Goal: Task Accomplishment & Management: Manage account settings

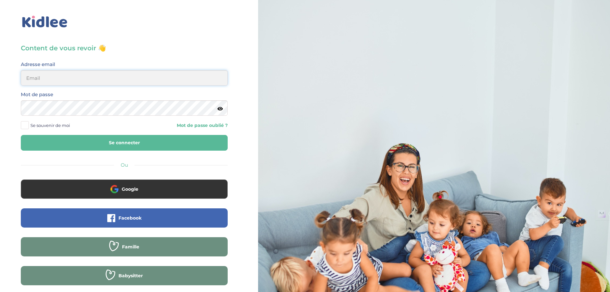
click at [92, 83] on input "email" at bounding box center [124, 77] width 207 height 15
type input "linatimsi73@gmail.com"
click at [148, 145] on button "Se connecter" at bounding box center [124, 143] width 207 height 16
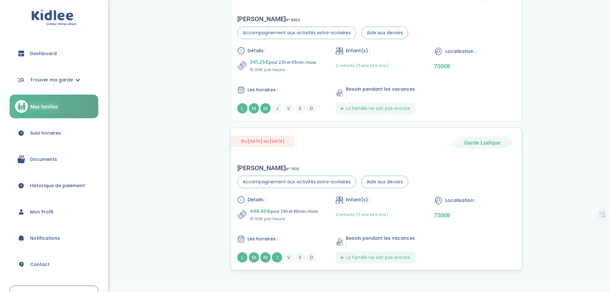
scroll to position [70, 0]
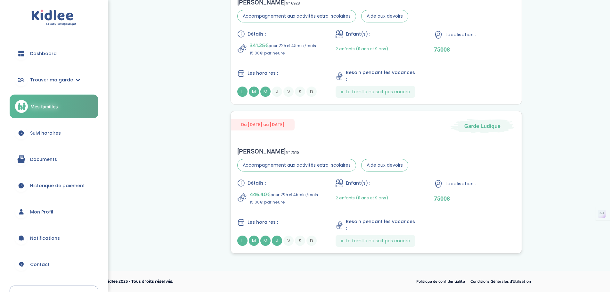
click at [402, 194] on div "2 enfants (11 ans et 9 ans)" at bounding box center [376, 197] width 82 height 15
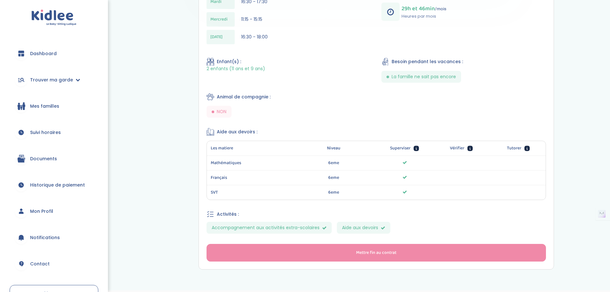
scroll to position [252, 0]
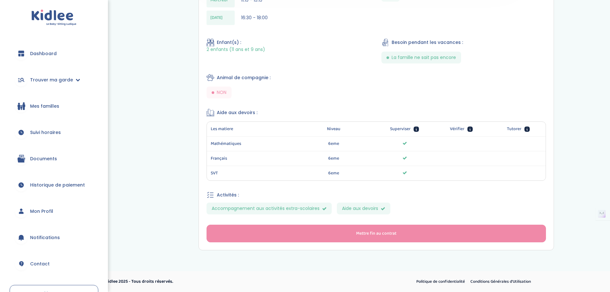
click at [48, 105] on span "Mes familles" at bounding box center [44, 106] width 29 height 7
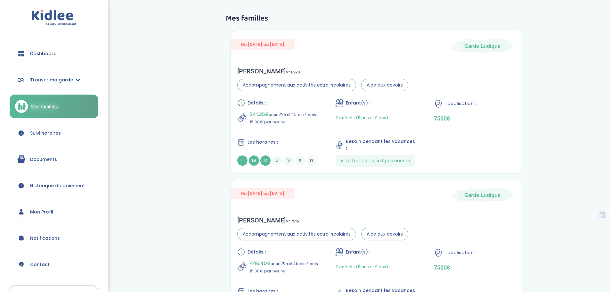
click at [43, 131] on span "Suivi horaires" at bounding box center [45, 133] width 31 height 7
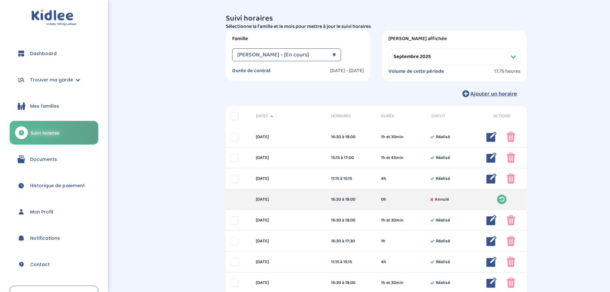
select select "septembre 2025"
